Goal: Navigation & Orientation: Find specific page/section

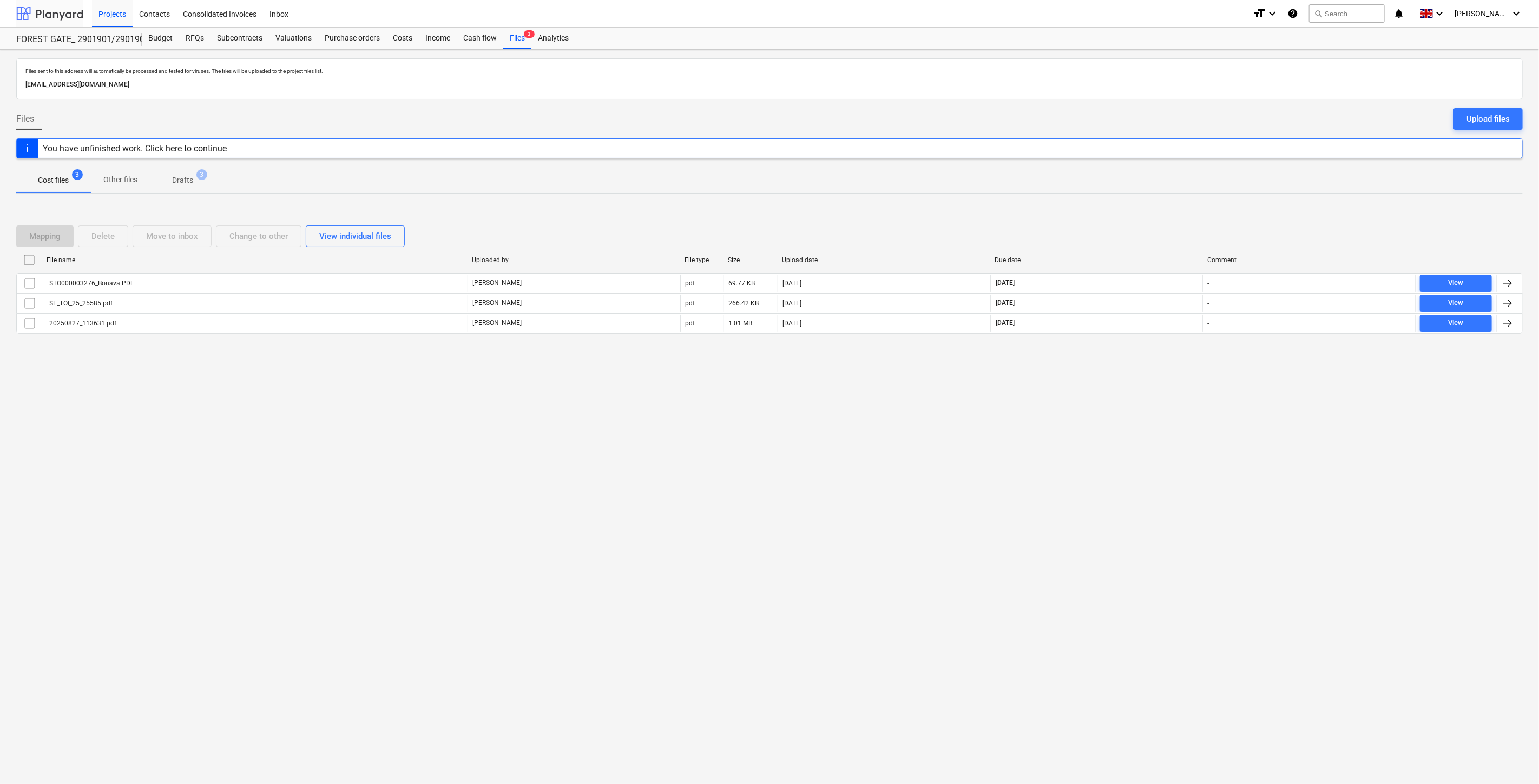
click at [27, 12] on div at bounding box center [49, 14] width 67 height 27
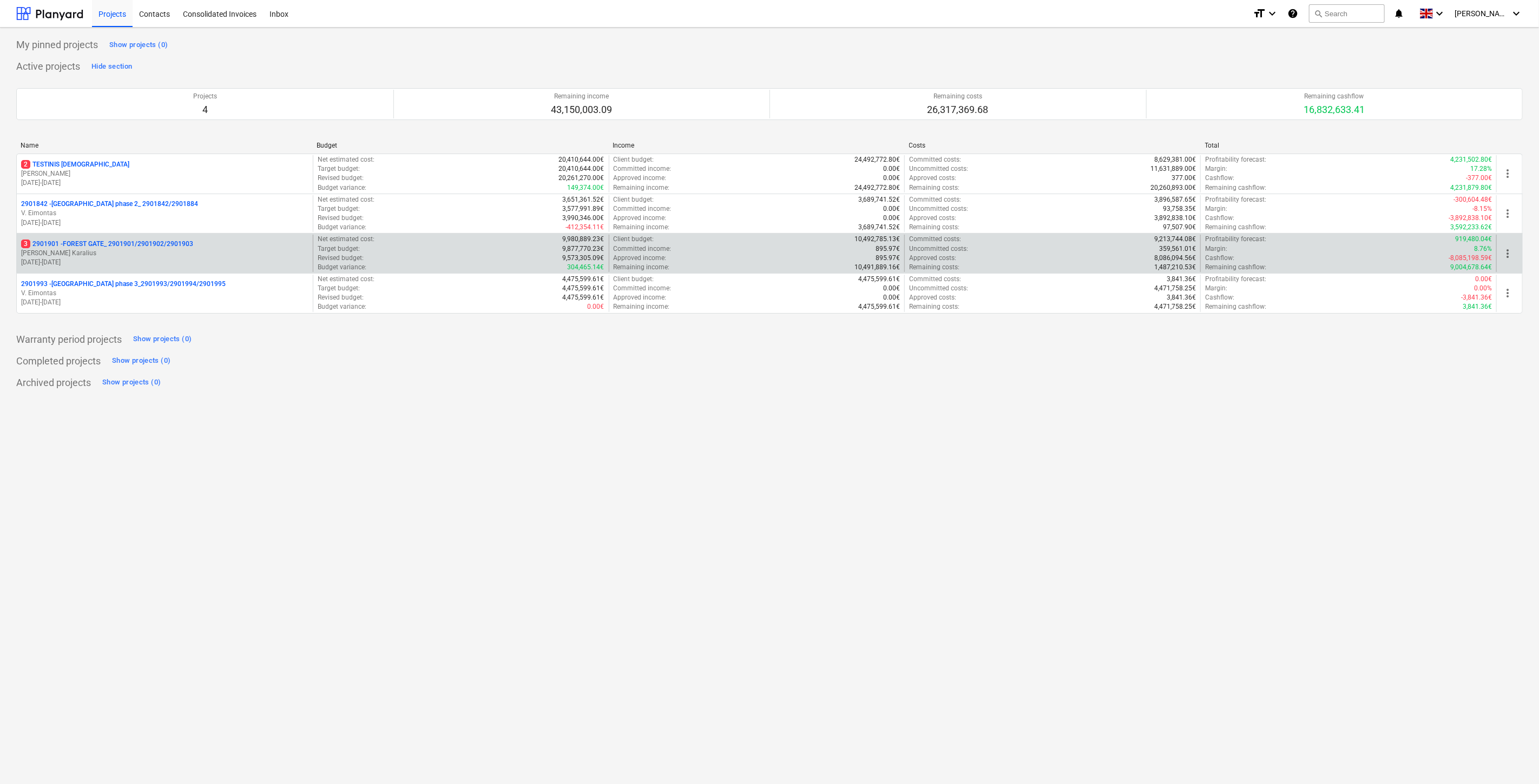
click at [141, 257] on p "[PERSON_NAME] Karalius" at bounding box center [164, 253] width 287 height 9
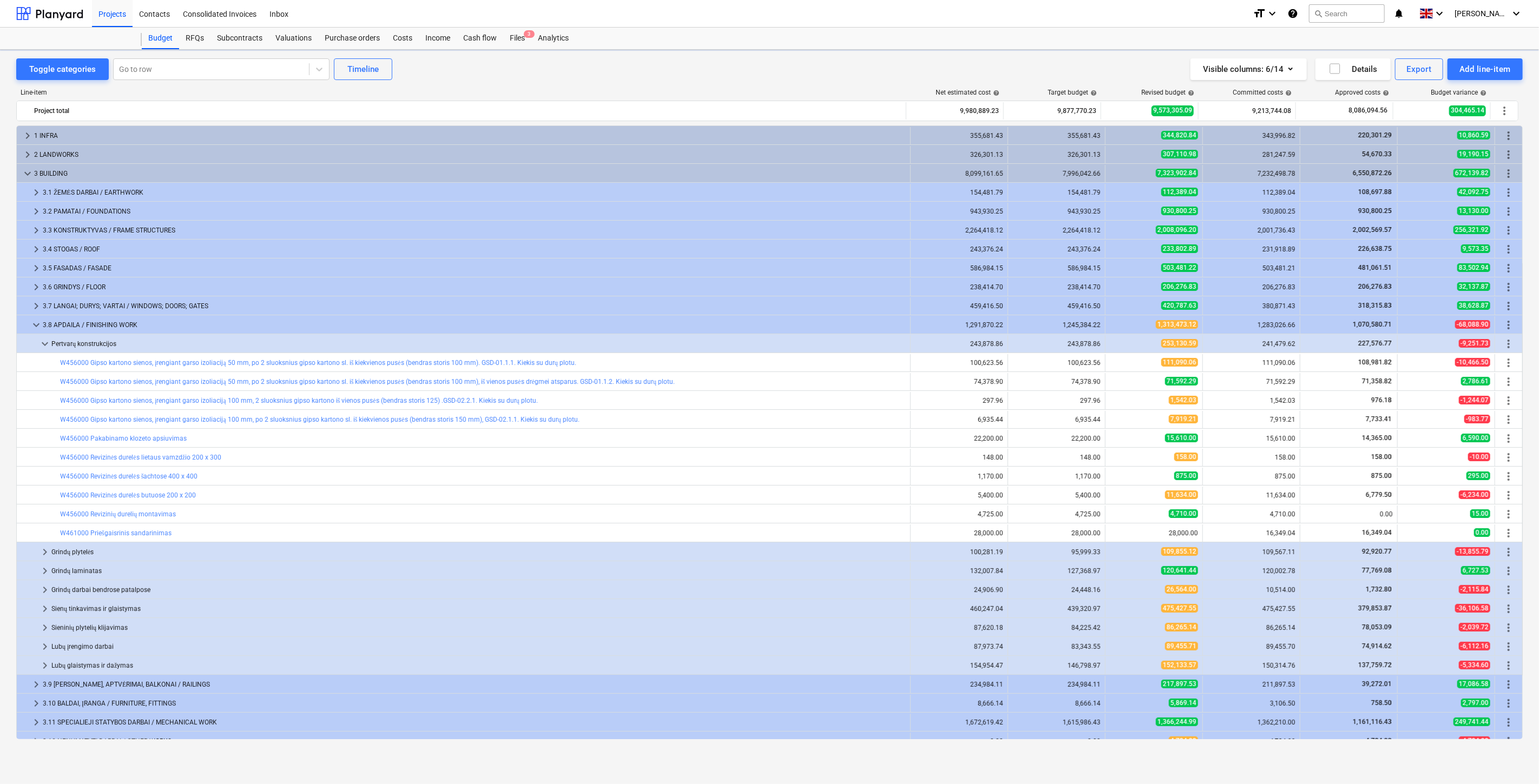
scroll to position [87, 0]
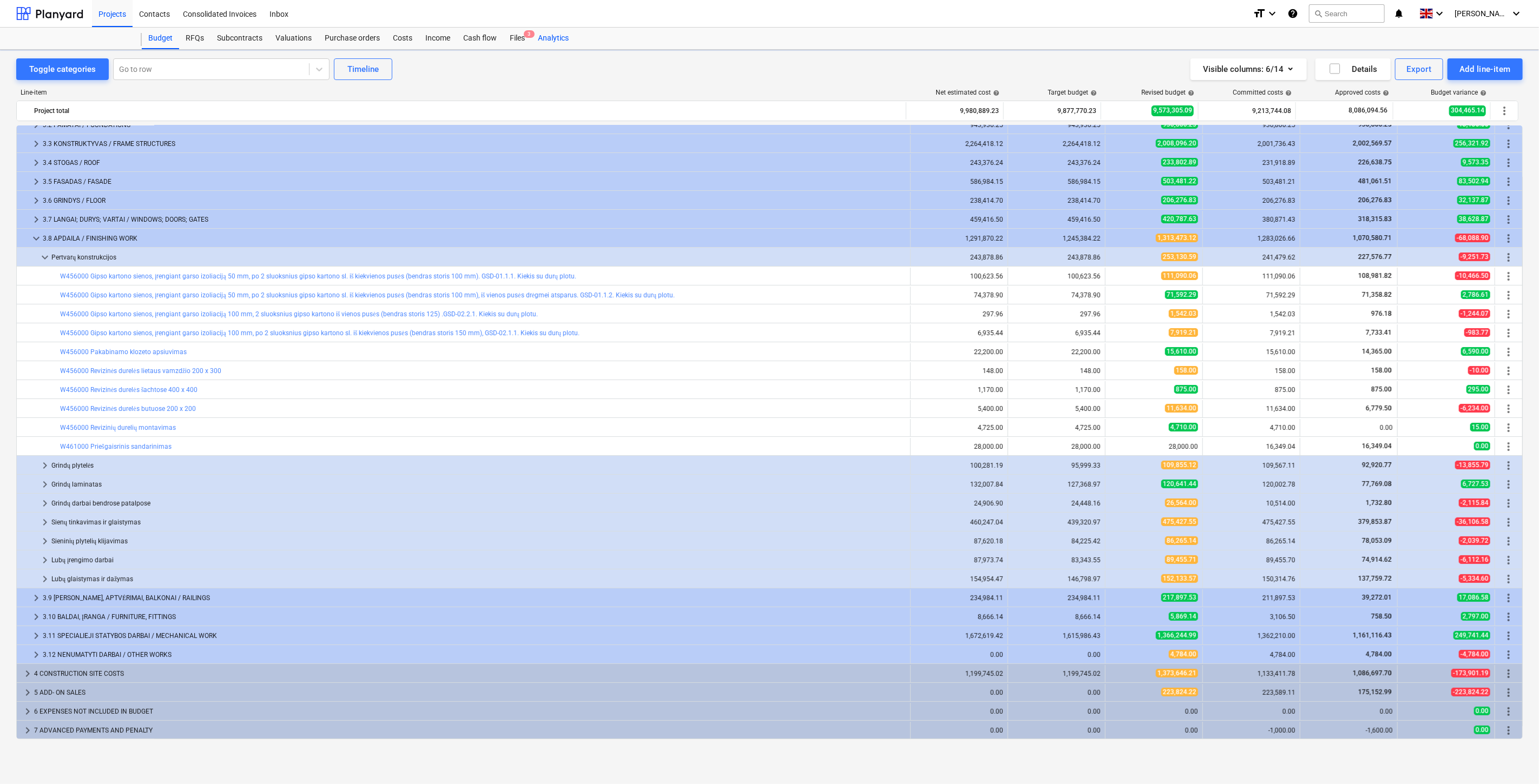
click at [518, 36] on div "Files 3" at bounding box center [517, 38] width 28 height 21
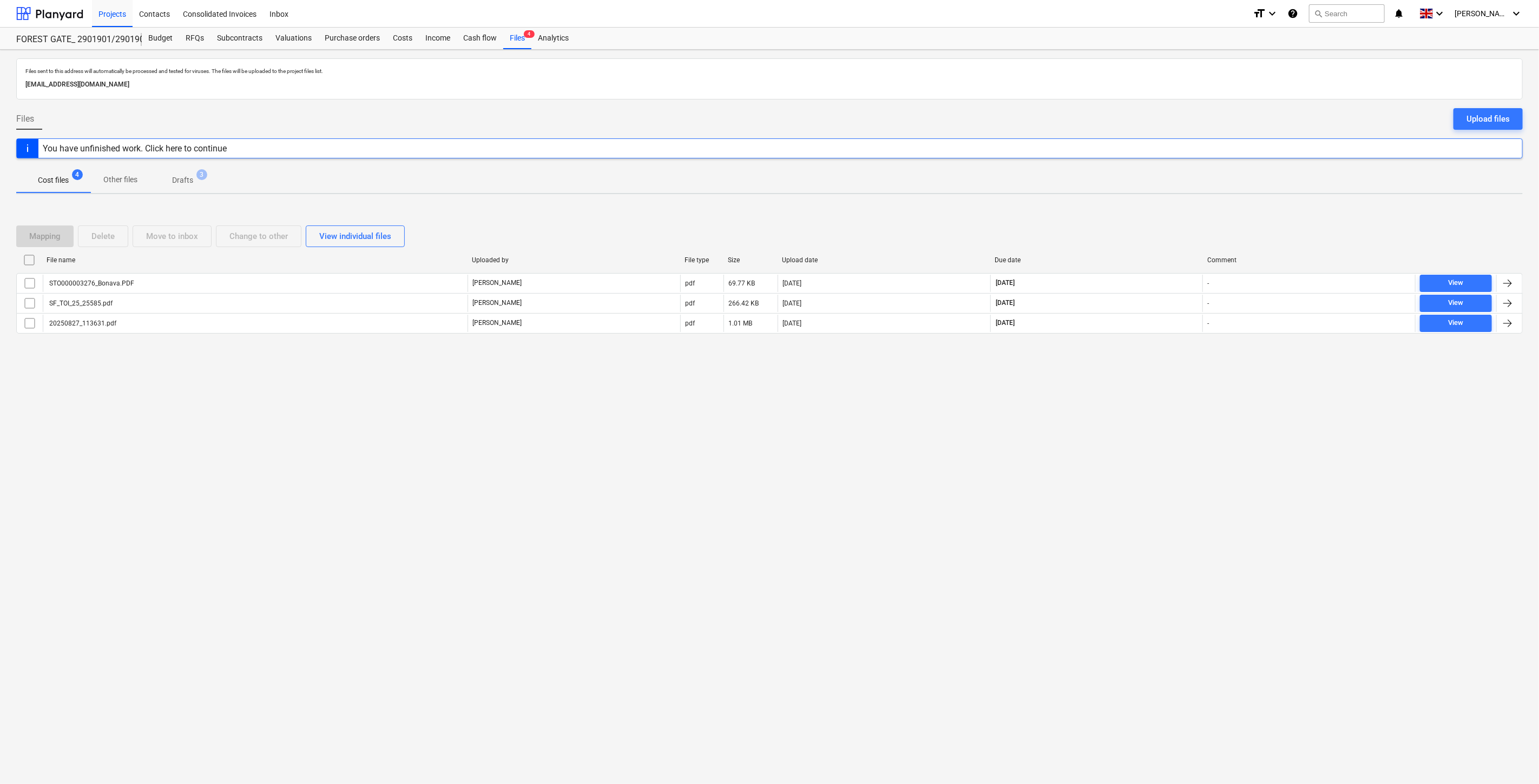
drag, startPoint x: 1139, startPoint y: 393, endPoint x: 1166, endPoint y: 351, distance: 49.9
click at [1155, 364] on div "Files sent to this address will automatically be processed and tested for virus…" at bounding box center [770, 416] width 1539 height 735
click at [1166, 351] on div "Mapping Delete Move to inbox Change to other View individual files File name Up…" at bounding box center [770, 284] width 1506 height 142
drag, startPoint x: 1077, startPoint y: 406, endPoint x: 1100, endPoint y: 392, distance: 26.9
click at [1077, 405] on div "Files sent to this address will automatically be processed and tested for virus…" at bounding box center [770, 416] width 1539 height 735
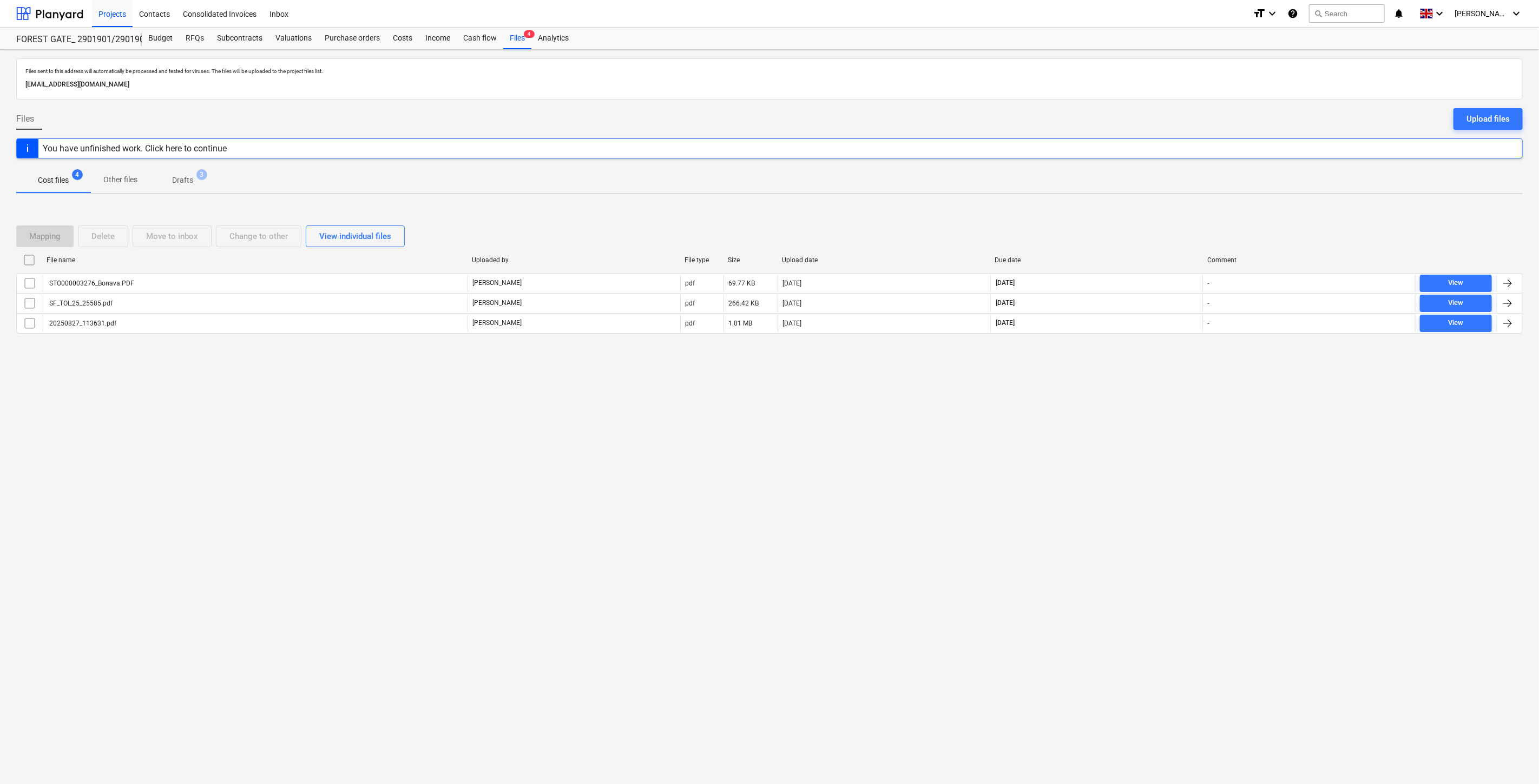
click at [1100, 392] on div "Files sent to this address will automatically be processed and tested for virus…" at bounding box center [770, 416] width 1539 height 735
drag, startPoint x: 69, startPoint y: 16, endPoint x: 72, endPoint y: 25, distance: 9.5
click at [69, 16] on div at bounding box center [49, 14] width 67 height 27
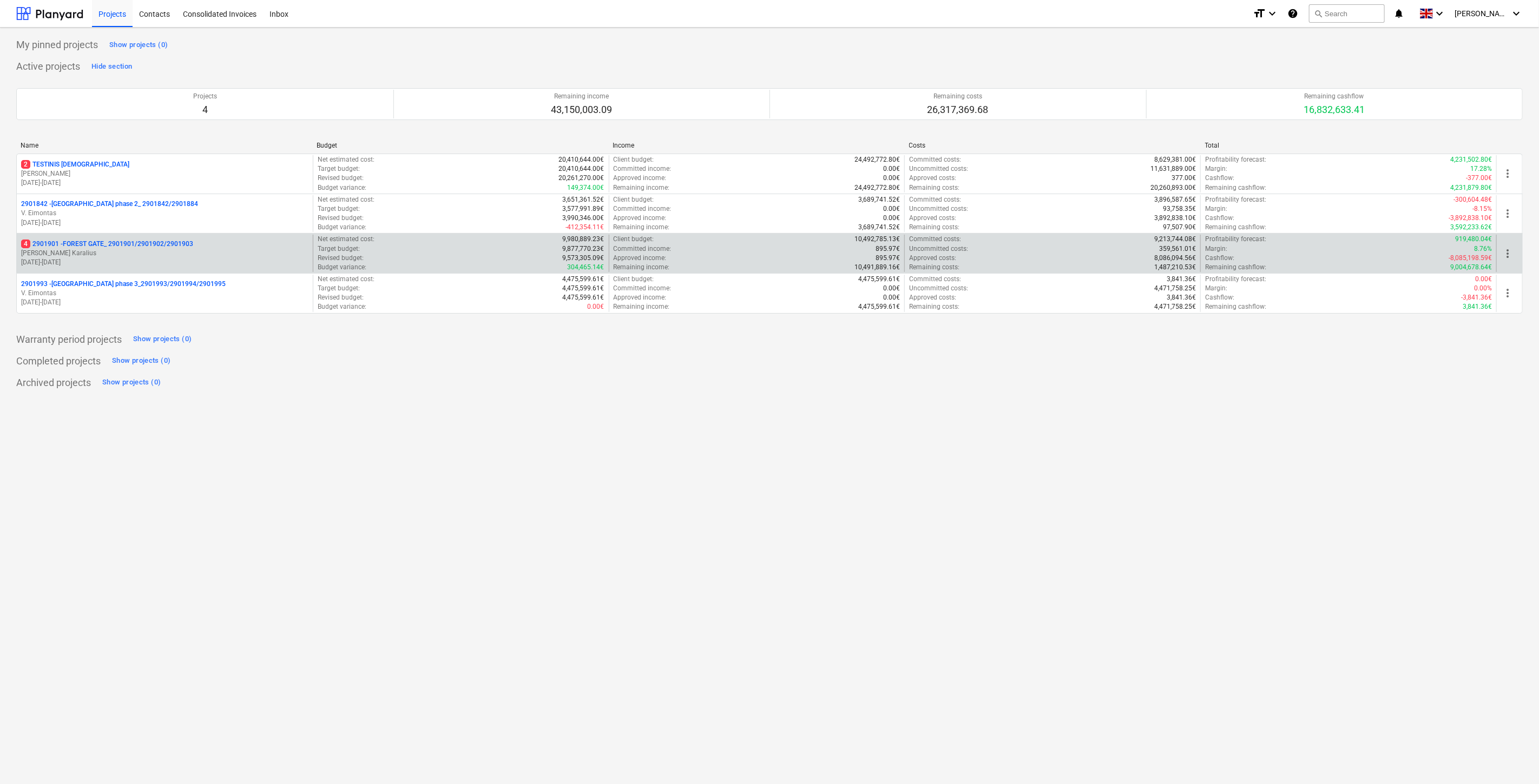
click at [132, 248] on p "4 2901901 - FOREST GATE_ 2901901/2901902/2901903" at bounding box center [107, 244] width 172 height 9
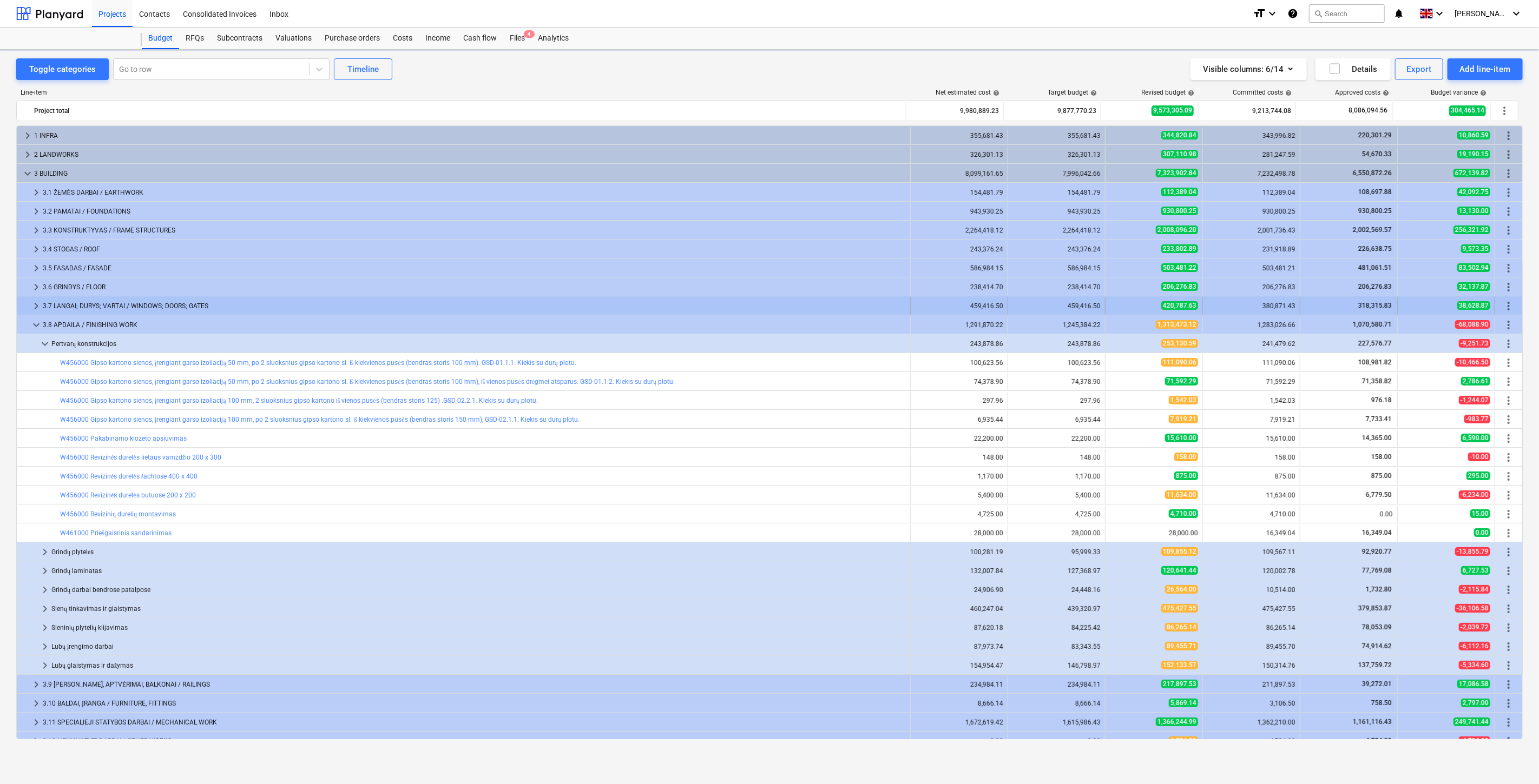
scroll to position [87, 0]
click at [518, 34] on div "Files 4" at bounding box center [517, 38] width 28 height 21
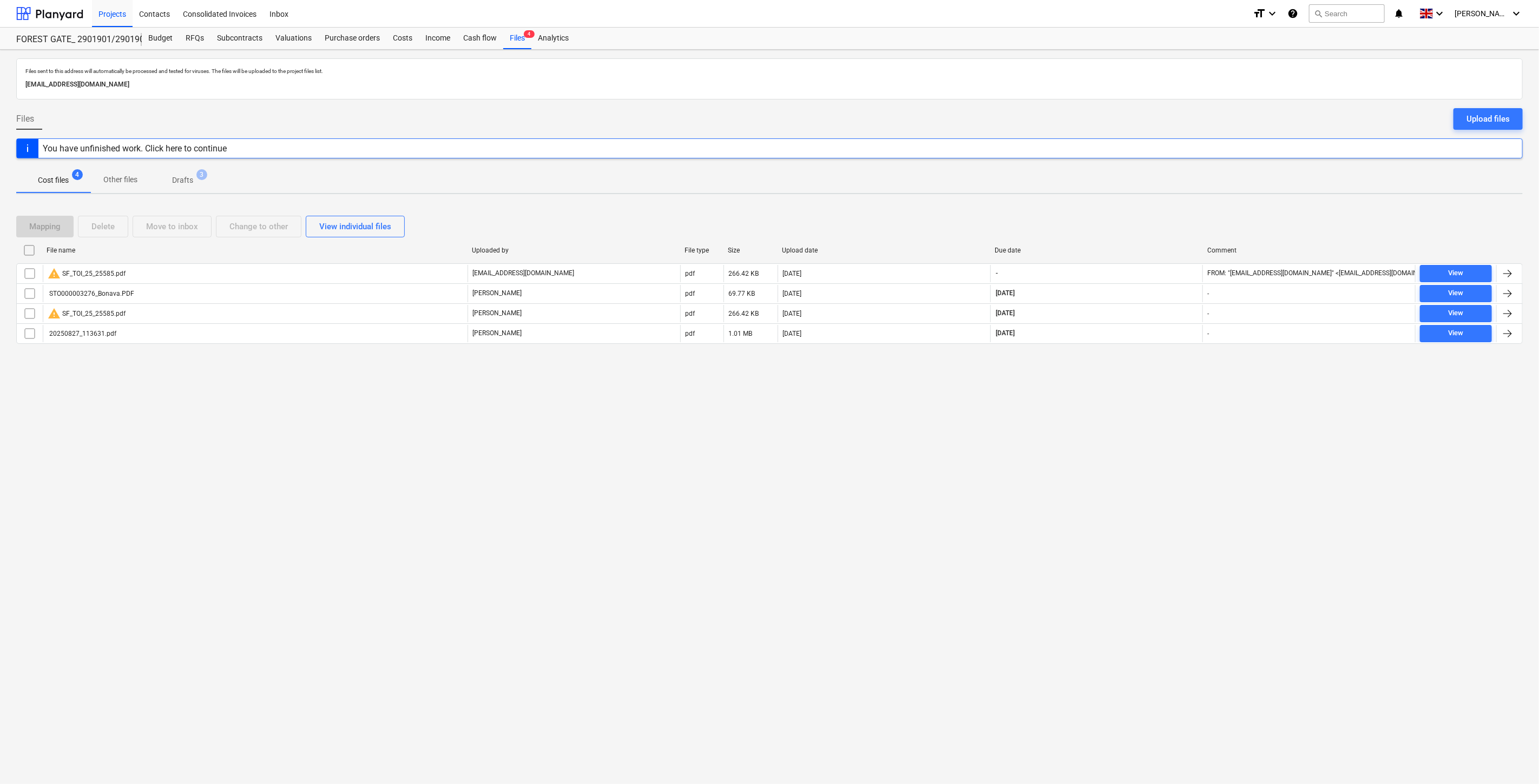
click at [1064, 468] on div "Files sent to this address will automatically be processed and tested for virus…" at bounding box center [770, 416] width 1539 height 735
click at [1092, 445] on div "Files sent to this address will automatically be processed and tested for virus…" at bounding box center [770, 416] width 1539 height 735
click at [1111, 424] on div "Files sent to this address will automatically be processed and tested for virus…" at bounding box center [770, 416] width 1539 height 735
click at [1124, 415] on div "Files sent to this address will automatically be processed and tested for virus…" at bounding box center [770, 416] width 1539 height 735
click at [1096, 459] on div "Files sent to this address will automatically be processed and tested for virus…" at bounding box center [770, 416] width 1539 height 735
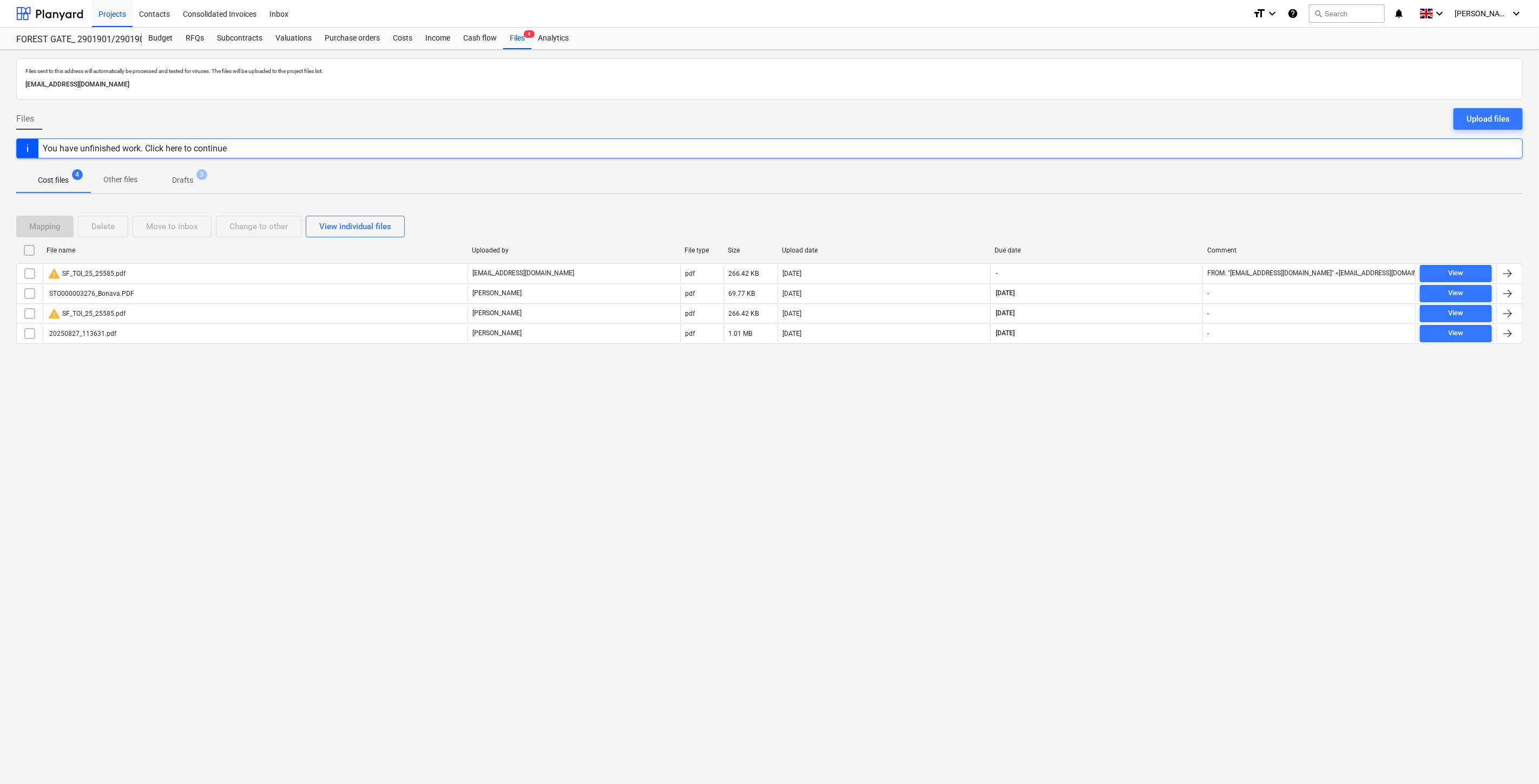
click at [1108, 437] on div "Files sent to this address will automatically be processed and tested for virus…" at bounding box center [770, 416] width 1539 height 735
click at [1111, 439] on div "Files sent to this address will automatically be processed and tested for virus…" at bounding box center [770, 416] width 1539 height 735
click at [1124, 419] on div "Files sent to this address will automatically be processed and tested for virus…" at bounding box center [770, 416] width 1539 height 735
drag, startPoint x: 1137, startPoint y: 404, endPoint x: 1156, endPoint y: 375, distance: 34.7
click at [1137, 403] on div "Files sent to this address will automatically be processed and tested for virus…" at bounding box center [770, 416] width 1539 height 735
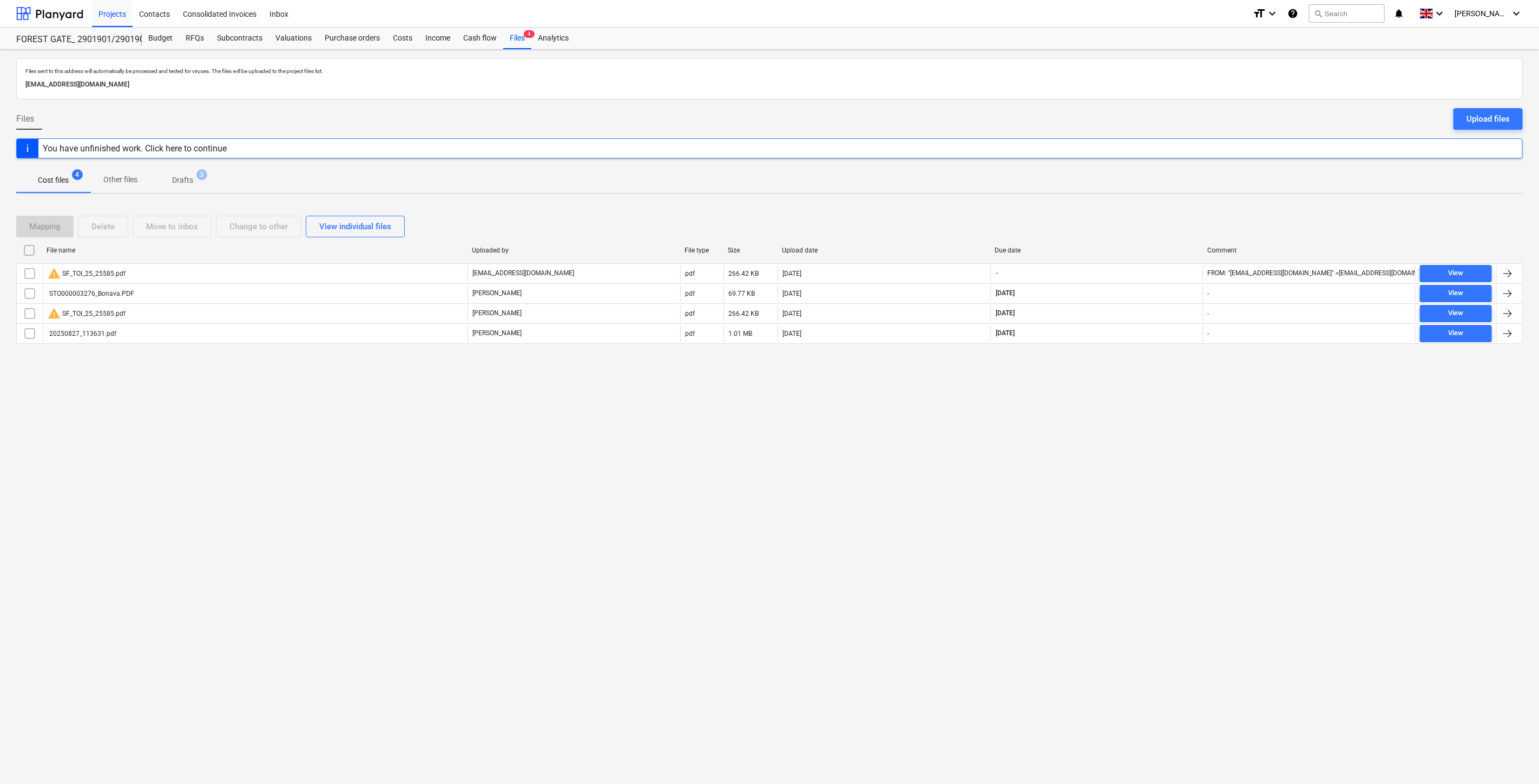
click at [1156, 375] on div "Files sent to this address will automatically be processed and tested for virus…" at bounding box center [770, 416] width 1539 height 735
click at [1079, 442] on div "Files sent to this address will automatically be processed and tested for virus…" at bounding box center [770, 416] width 1539 height 735
click at [1102, 416] on div "Files sent to this address will automatically be processed and tested for virus…" at bounding box center [770, 416] width 1539 height 735
